Goal: Transaction & Acquisition: Subscribe to service/newsletter

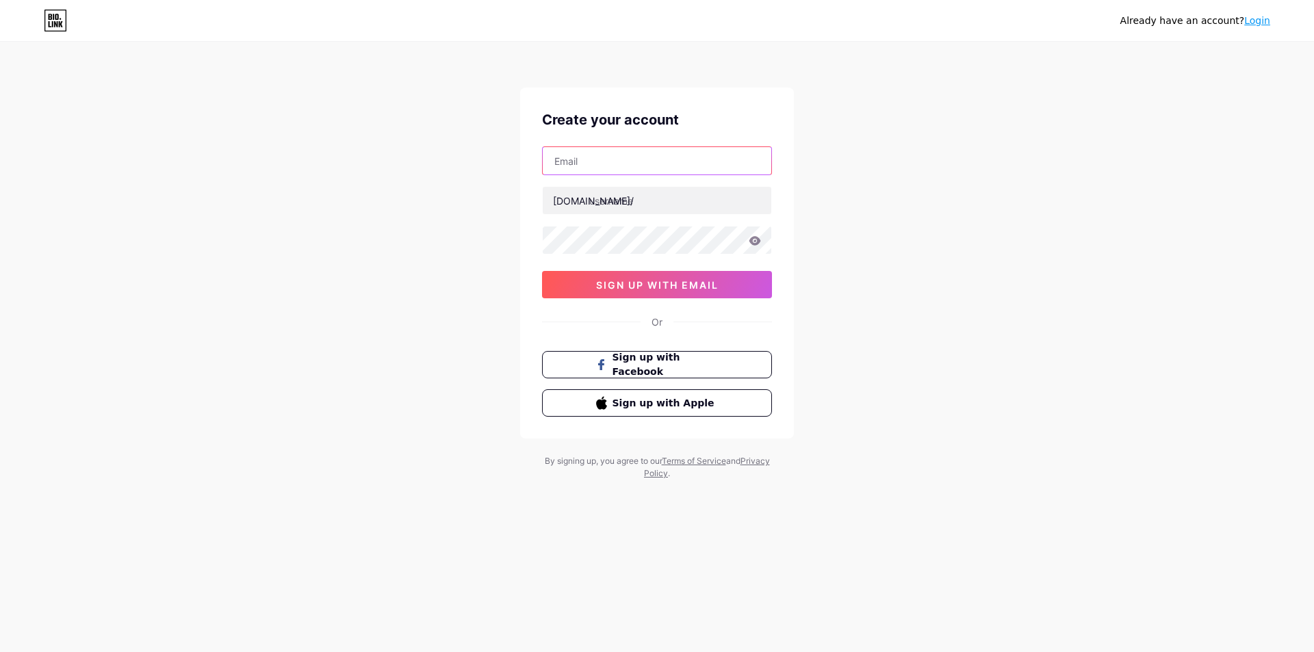
click at [649, 154] on input "text" at bounding box center [657, 160] width 229 height 27
type input "[EMAIL_ADDRESS][DOMAIN_NAME]"
click at [576, 198] on div "[DOMAIN_NAME]/" at bounding box center [593, 201] width 81 height 14
click at [631, 211] on input "text" at bounding box center [657, 200] width 229 height 27
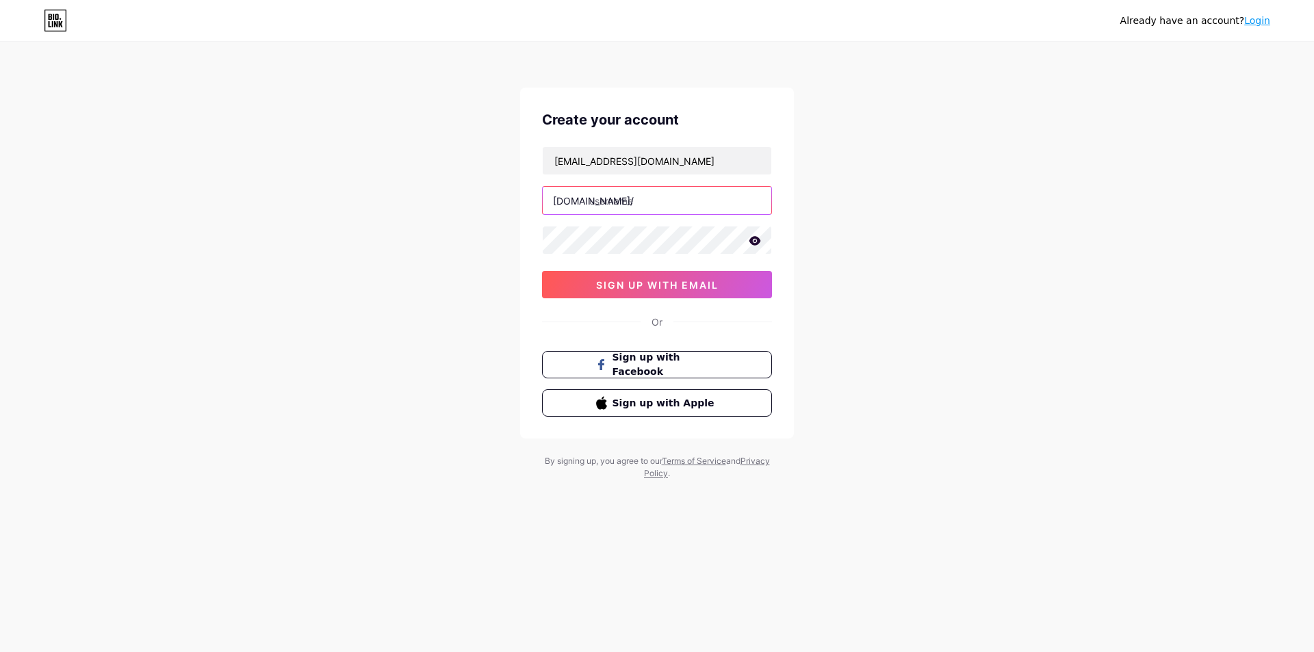
click at [631, 211] on input "text" at bounding box center [657, 200] width 229 height 27
type input "awatef"
click at [602, 287] on span "sign up with email" at bounding box center [657, 285] width 123 height 12
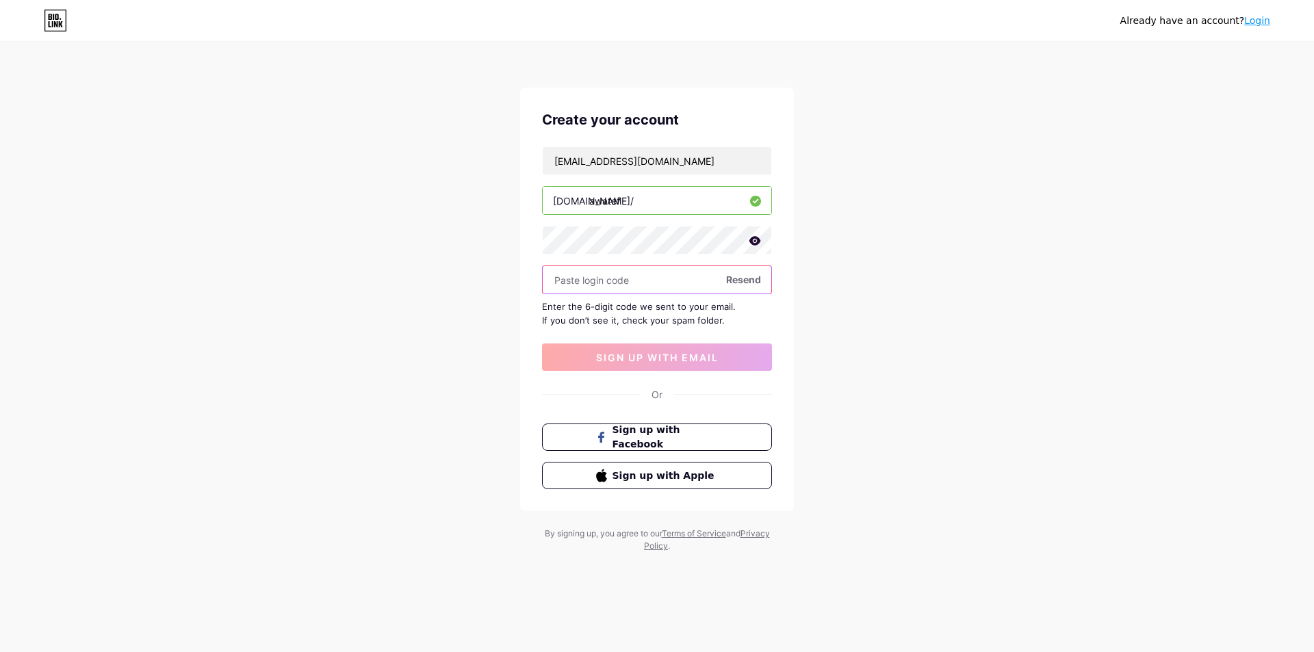
click at [602, 287] on input "text" at bounding box center [657, 279] width 229 height 27
